Goal: Check status

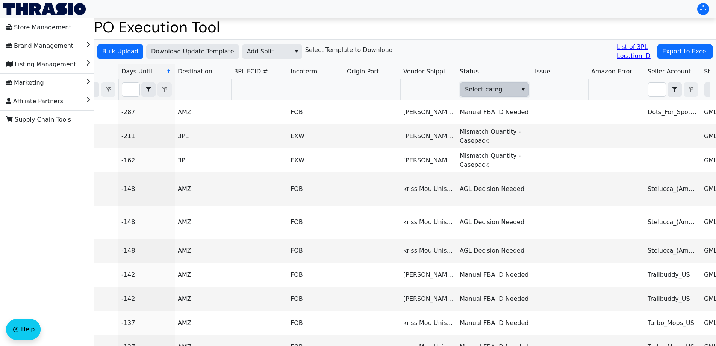
click at [496, 91] on span "Select category" at bounding box center [488, 89] width 47 height 9
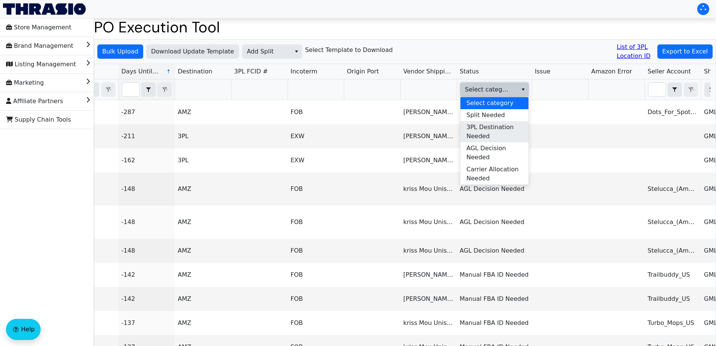
click at [502, 131] on span "3PL Destination Needed" at bounding box center [495, 132] width 56 height 18
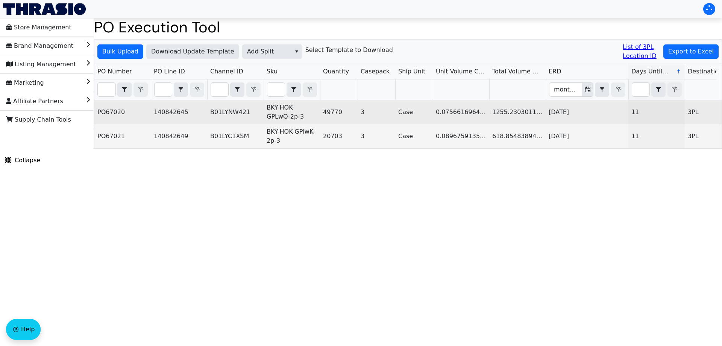
click at [120, 112] on td "PO67020" at bounding box center [122, 112] width 56 height 24
click at [110, 110] on td "PO67020" at bounding box center [122, 112] width 56 height 24
copy td "PO67020"
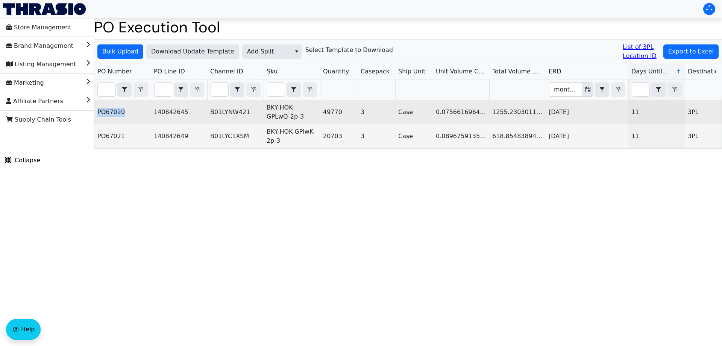
click at [110, 113] on td "PO67020" at bounding box center [122, 112] width 56 height 24
copy td "PO67020"
